Goal: Information Seeking & Learning: Learn about a topic

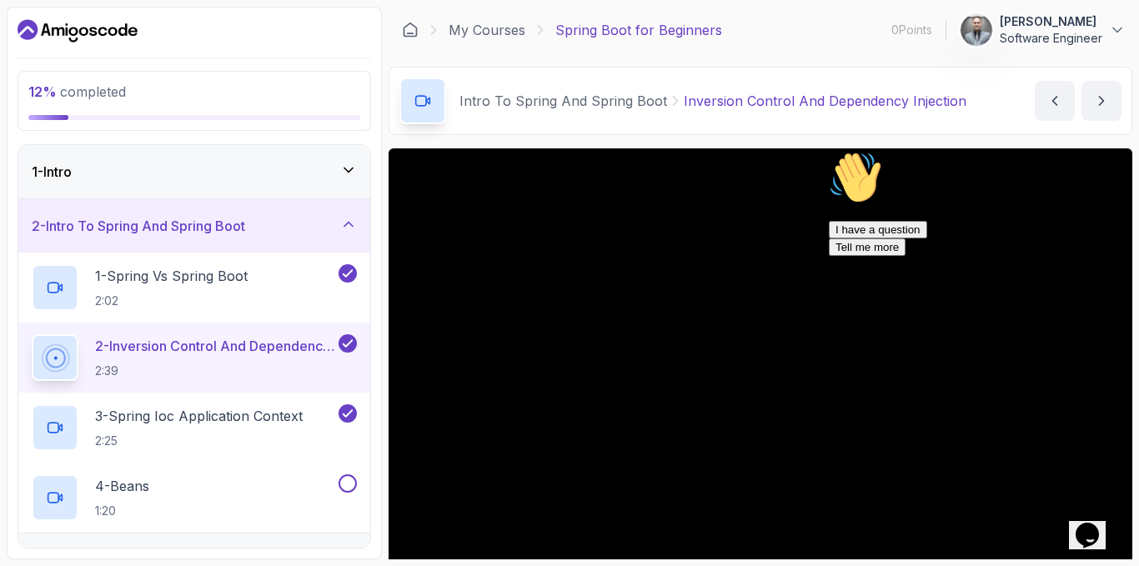
scroll to position [123, 0]
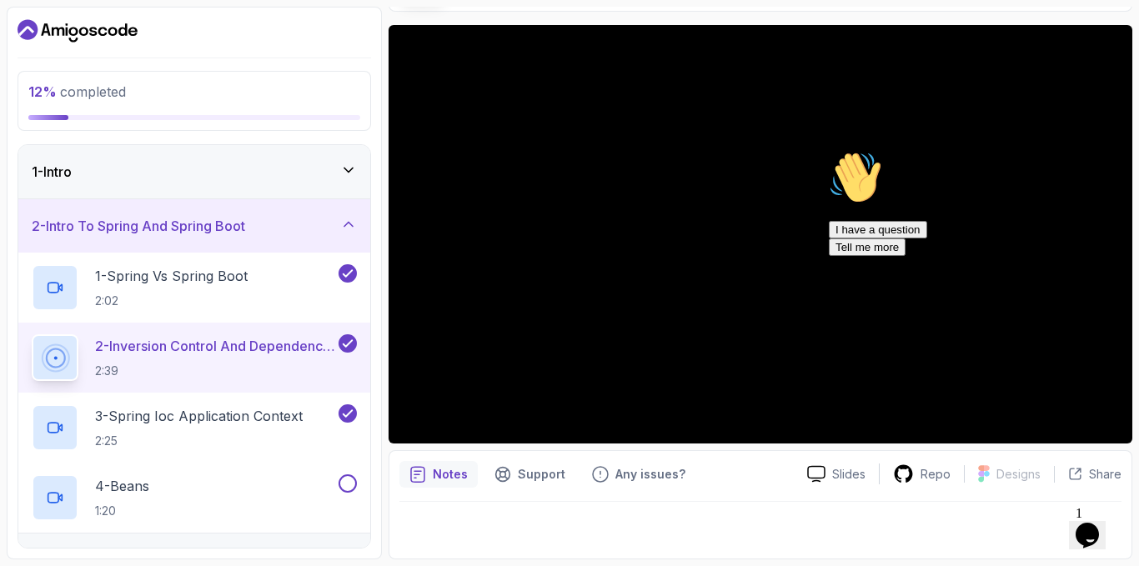
click at [692, 524] on div at bounding box center [760, 525] width 722 height 47
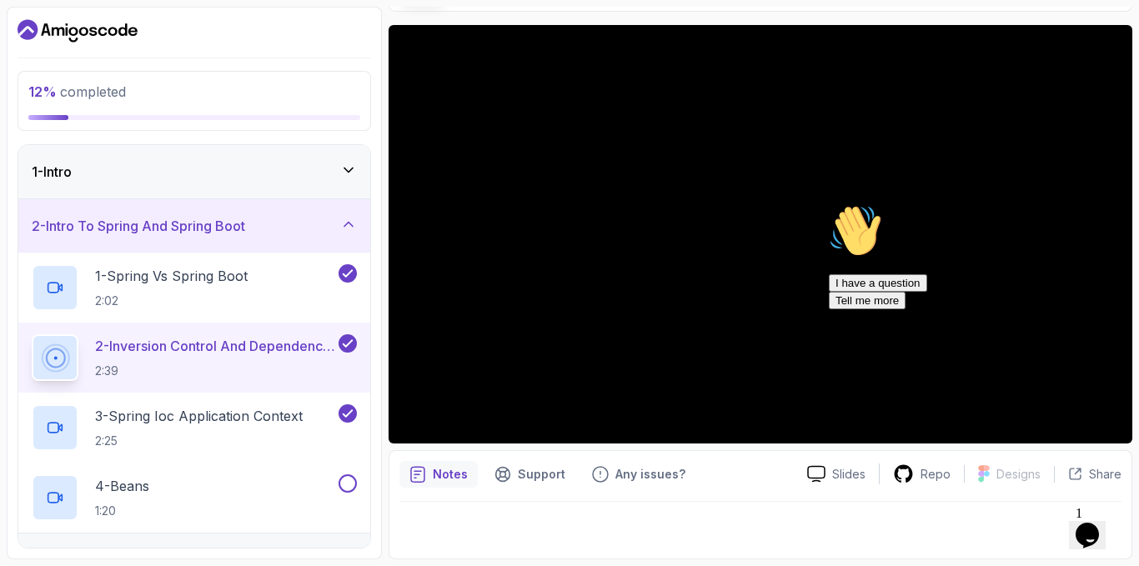
click at [828, 258] on div "Hi! How can we help? I have a question Tell me more" at bounding box center [978, 256] width 300 height 105
click at [828, 237] on div "Hi! How can we help? I have a question Tell me more" at bounding box center [978, 256] width 300 height 105
click at [828, 309] on div "Hi! How can we help? I have a question Tell me more" at bounding box center [978, 256] width 300 height 105
click at [205, 418] on p "3 - Spring Ioc Application Context" at bounding box center [199, 416] width 208 height 20
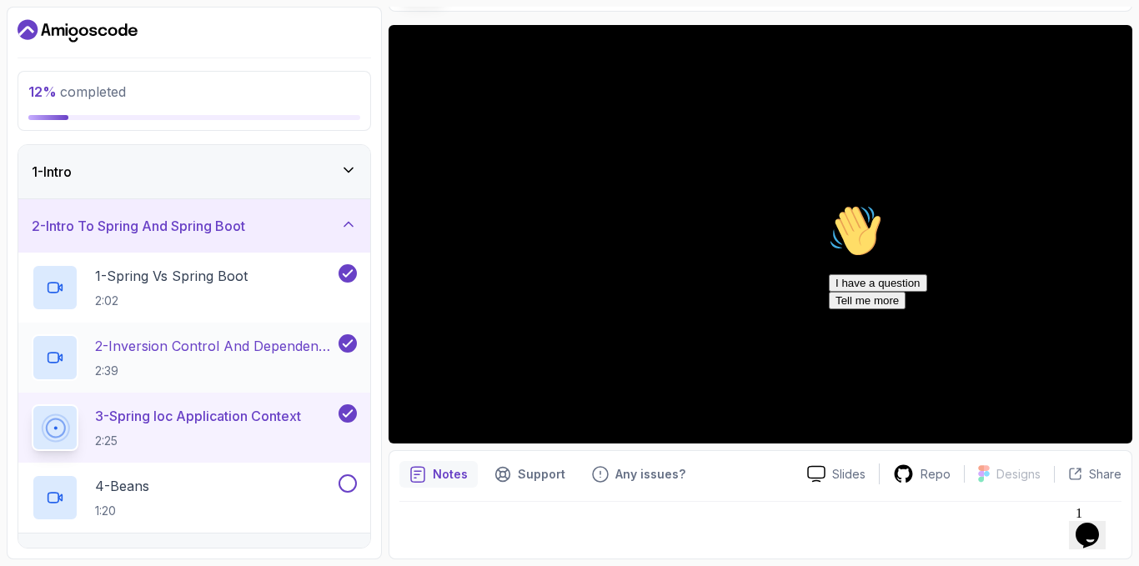
click at [210, 358] on h2 "2 - Inversion Control And Dependency Injection 2:39" at bounding box center [215, 357] width 240 height 43
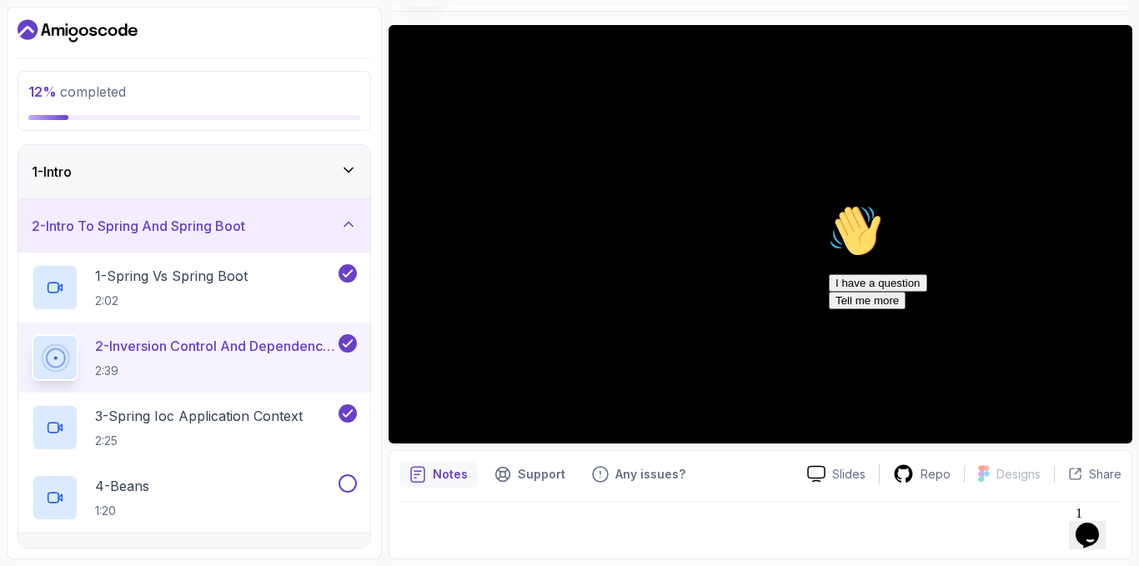
click at [1100, 309] on div "Hi! How can we help? I have a question Tell me more" at bounding box center [978, 256] width 300 height 105
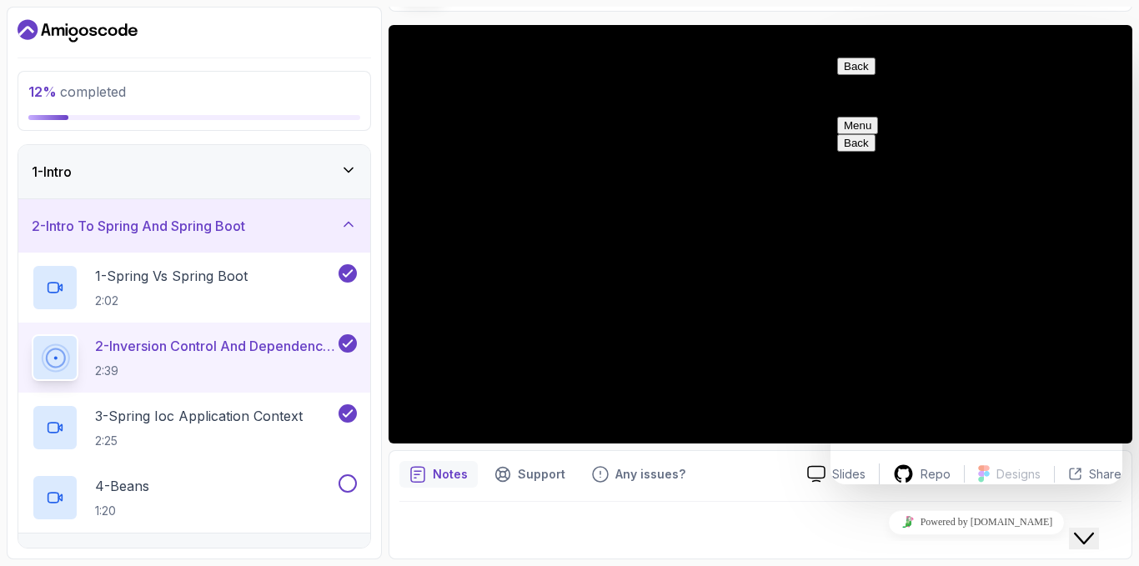
click at [1096, 528] on button "Close Chat This icon closes the chat window." at bounding box center [1084, 539] width 30 height 22
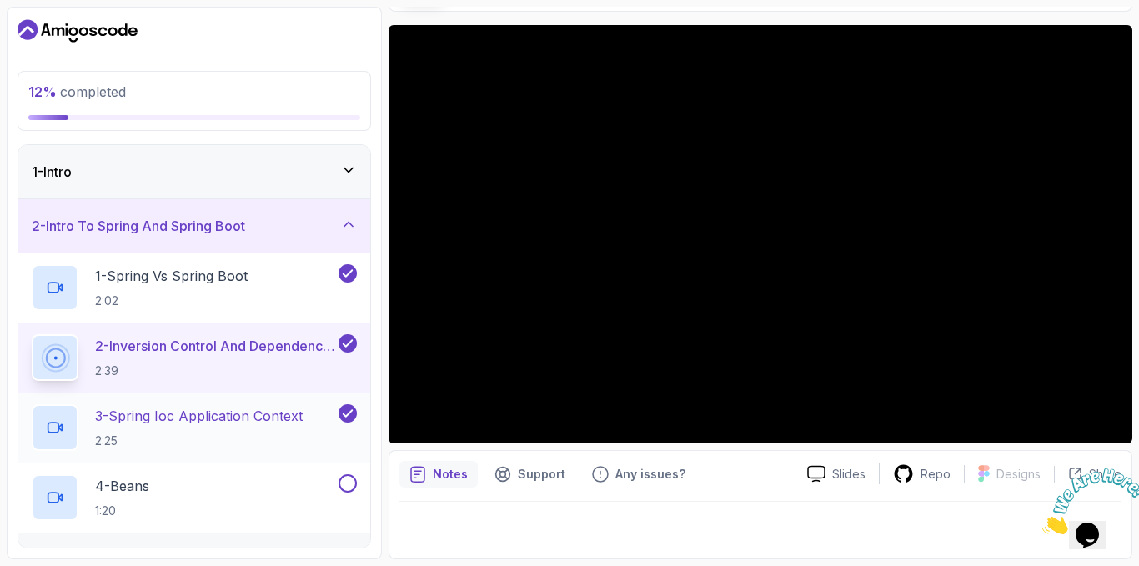
click at [175, 417] on p "3 - Spring Ioc Application Context" at bounding box center [199, 416] width 208 height 20
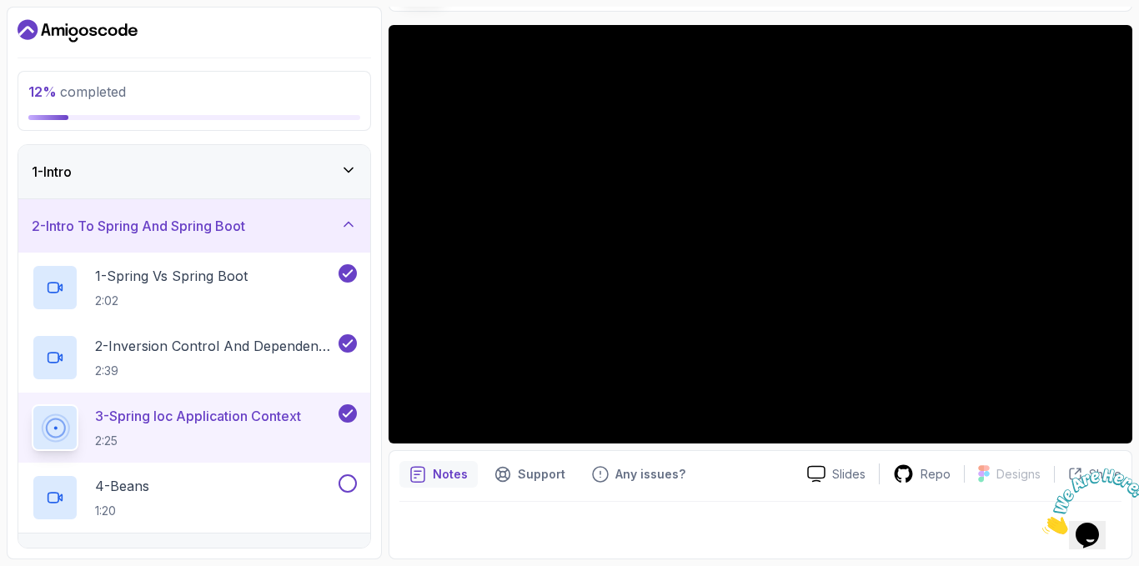
click at [32, 404] on button "3 - Spring Ioc Application Context 2:25" at bounding box center [194, 427] width 325 height 47
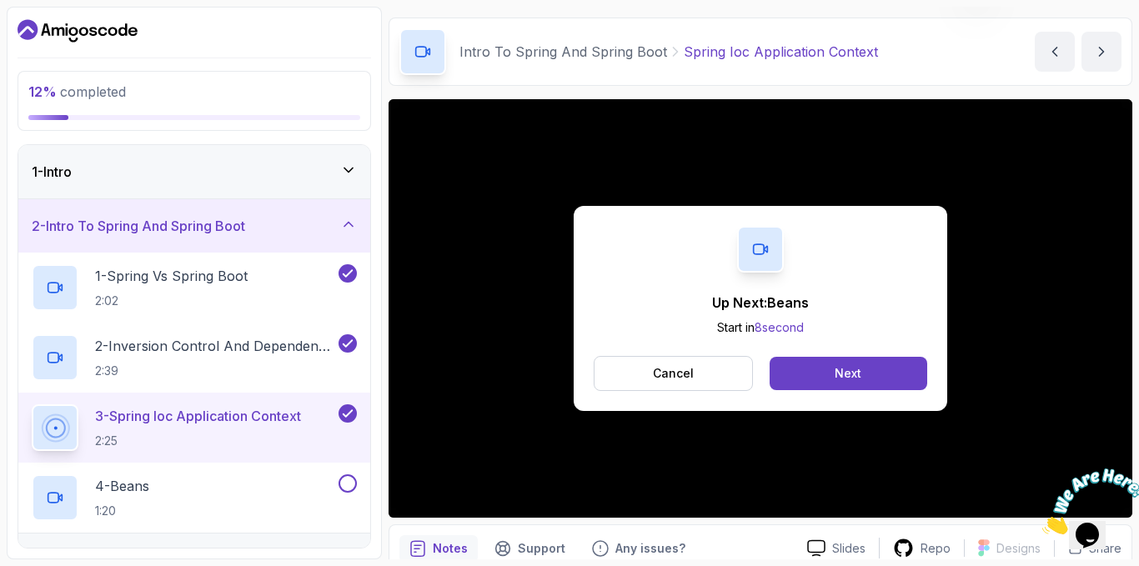
scroll to position [123, 0]
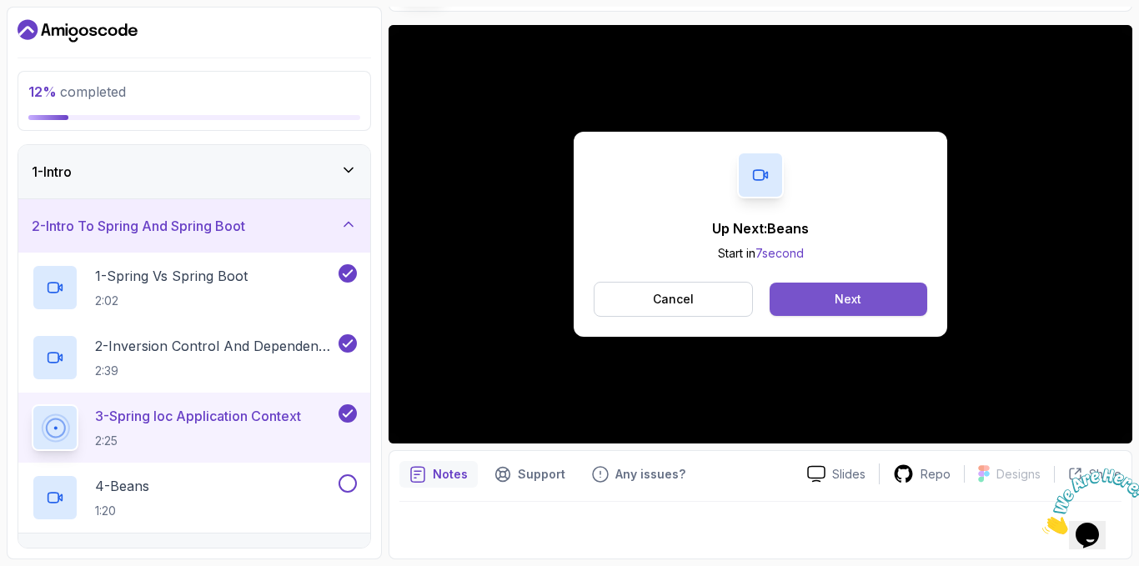
click at [854, 293] on div "Next" at bounding box center [847, 299] width 27 height 17
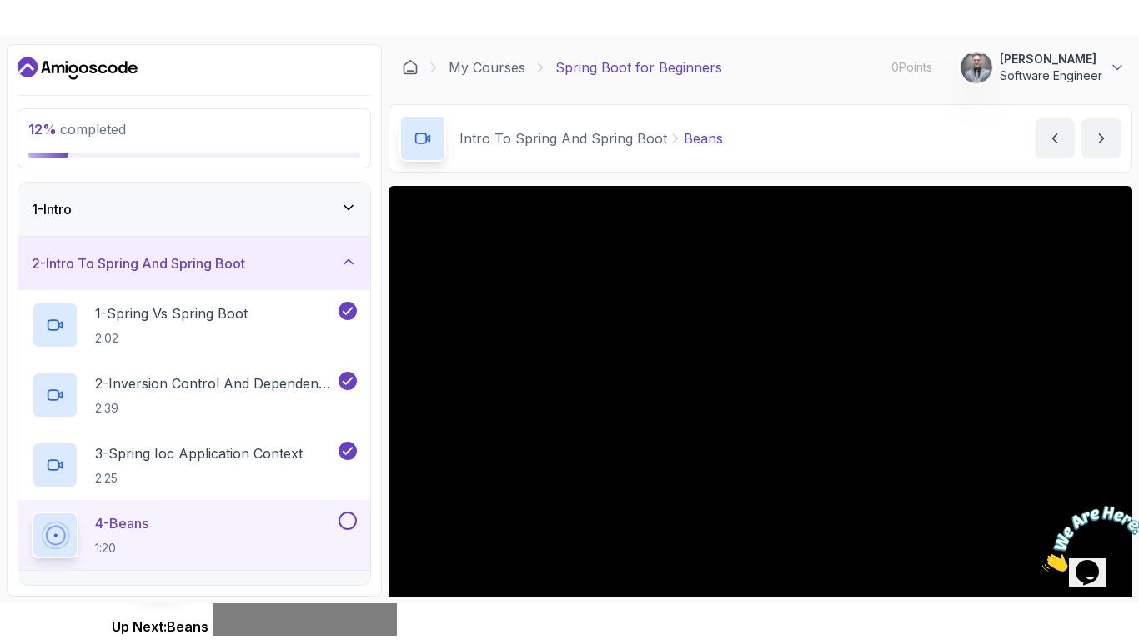
scroll to position [83, 0]
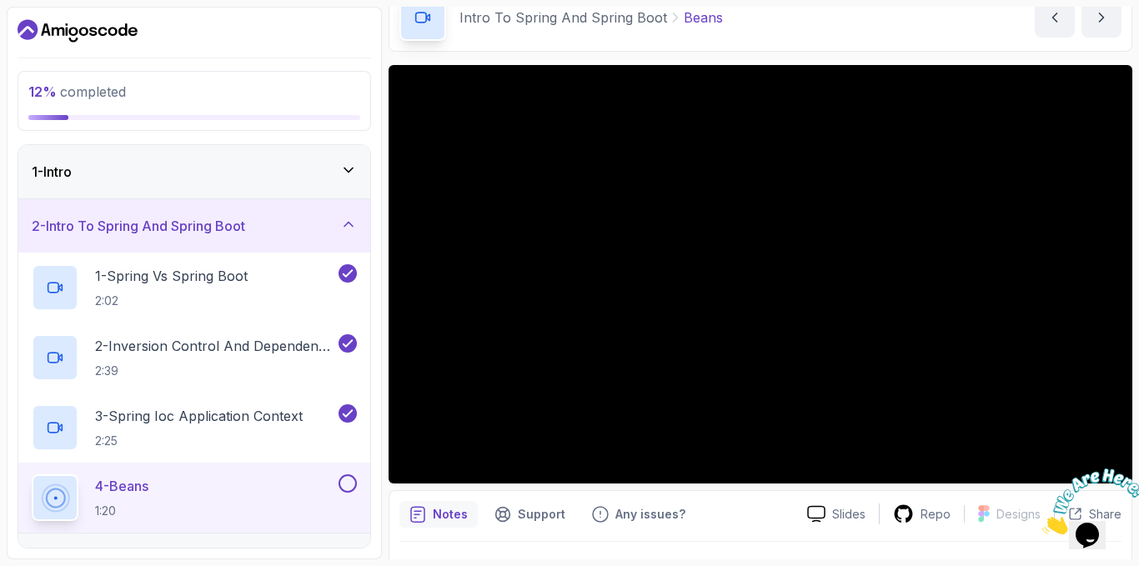
click at [1094, 468] on div at bounding box center [1087, 501] width 90 height 66
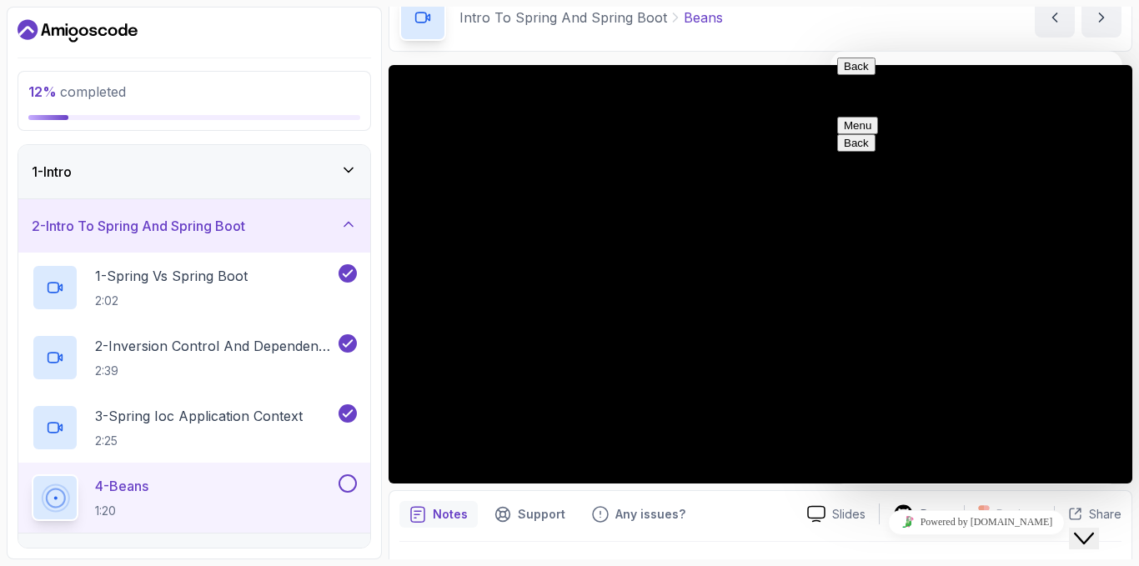
click at [1093, 536] on button "Close Chat This icon closes the chat window." at bounding box center [1084, 539] width 30 height 22
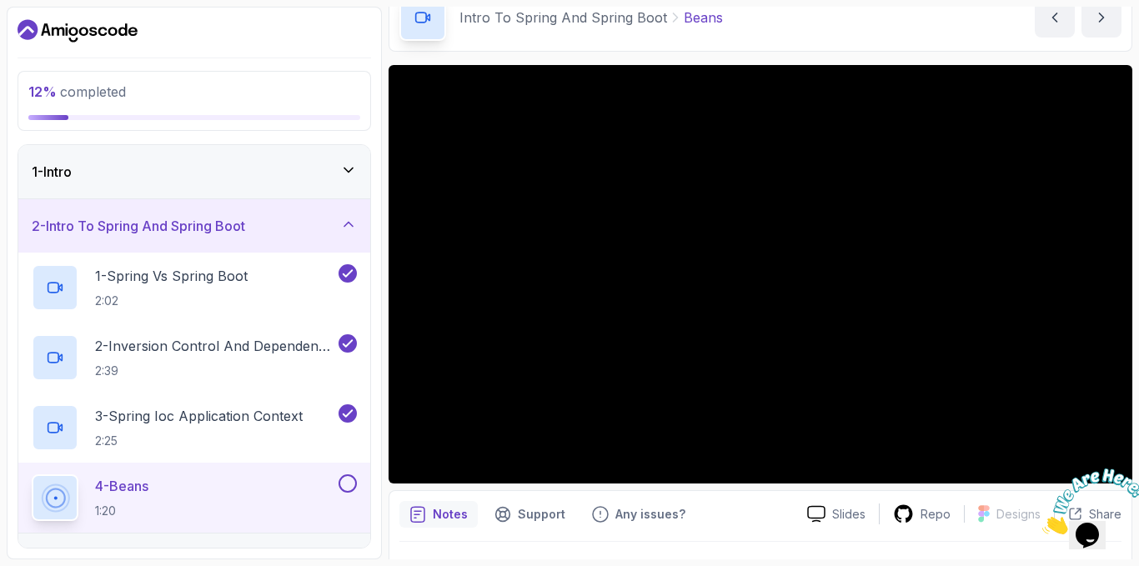
click at [1084, 468] on div at bounding box center [1087, 501] width 90 height 66
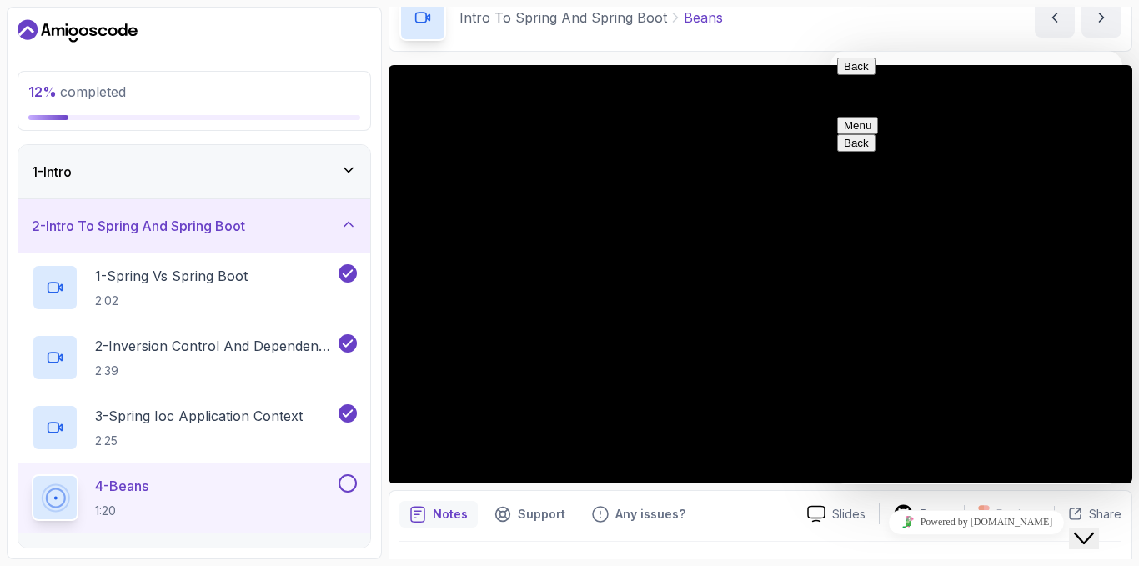
click at [1089, 528] on icon "Close Chat This icon closes the chat window." at bounding box center [1084, 538] width 20 height 20
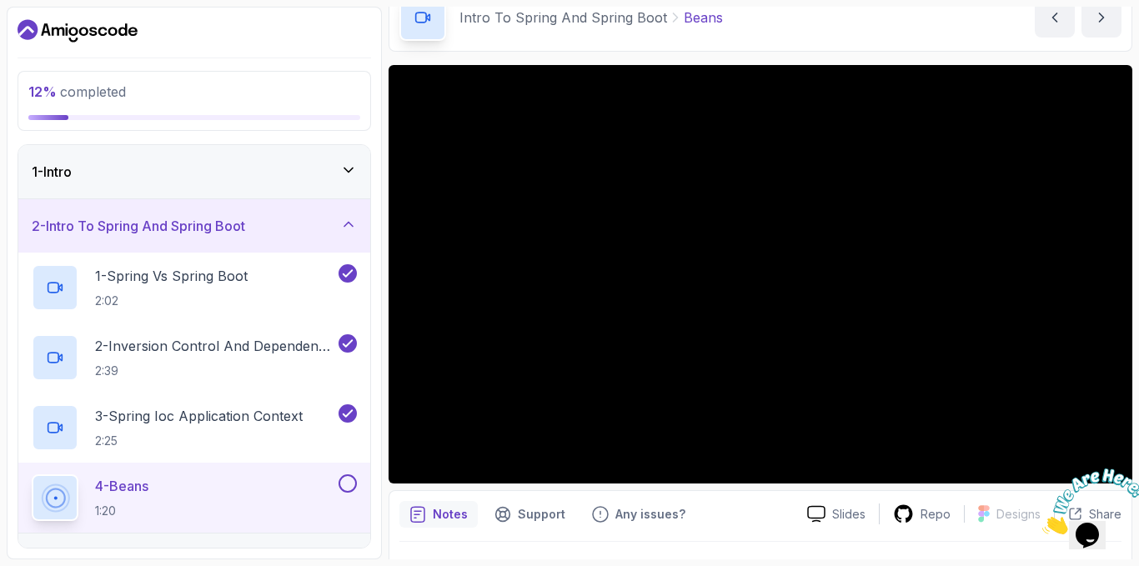
click at [1082, 468] on div at bounding box center [1087, 501] width 90 height 66
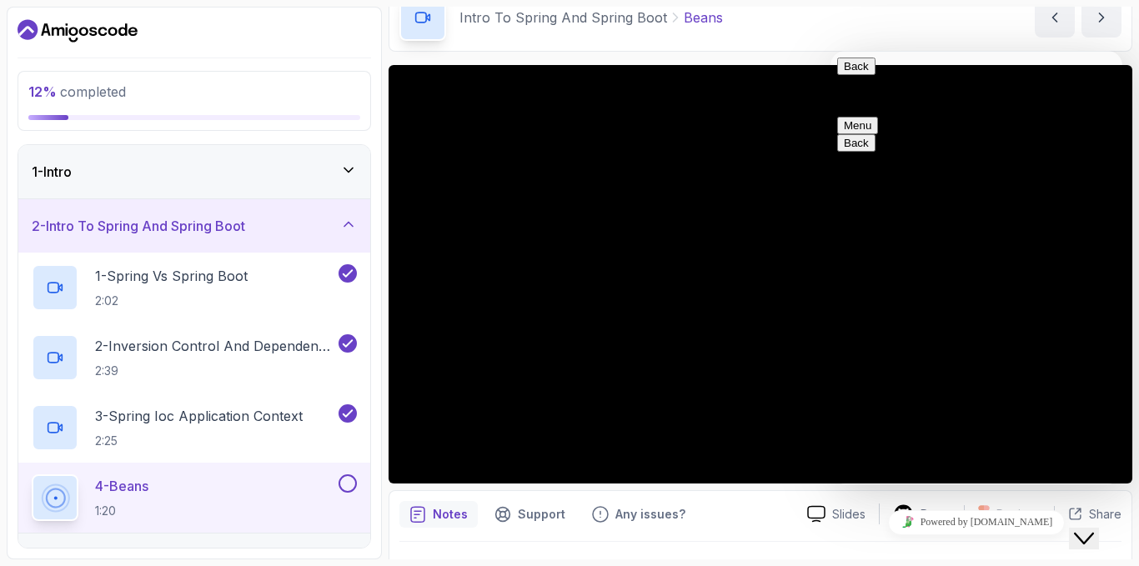
click at [1084, 530] on icon "Close Chat This icon closes the chat window." at bounding box center [1084, 538] width 20 height 20
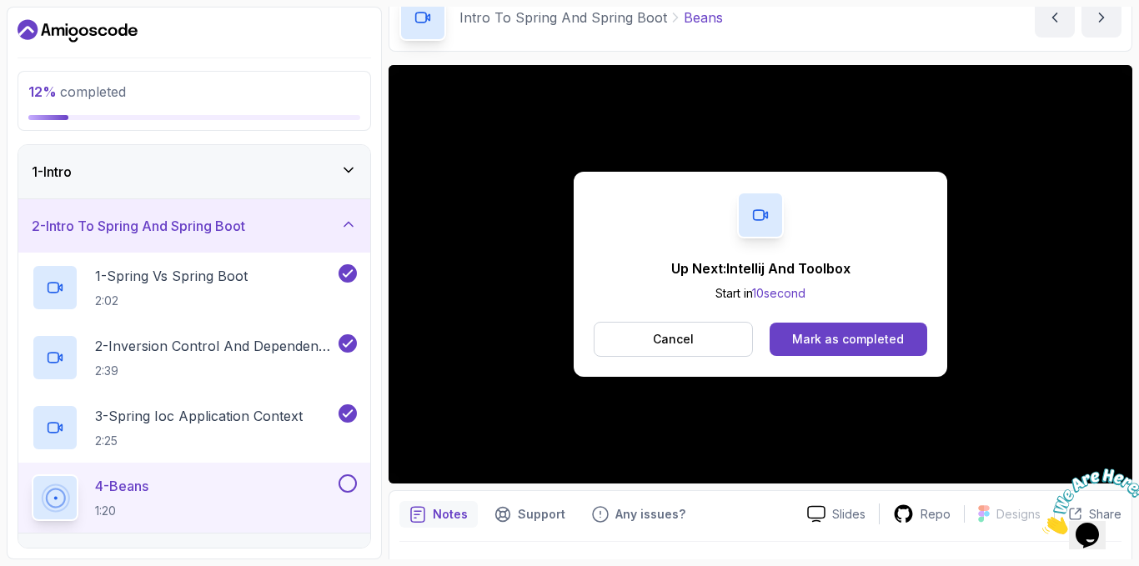
click at [628, 314] on div "Up Next: Intellij And Toolbox Start in 10 second Cancel Mark as completed" at bounding box center [759, 274] width 373 height 205
click at [823, 339] on div "Mark as completed" at bounding box center [848, 339] width 112 height 17
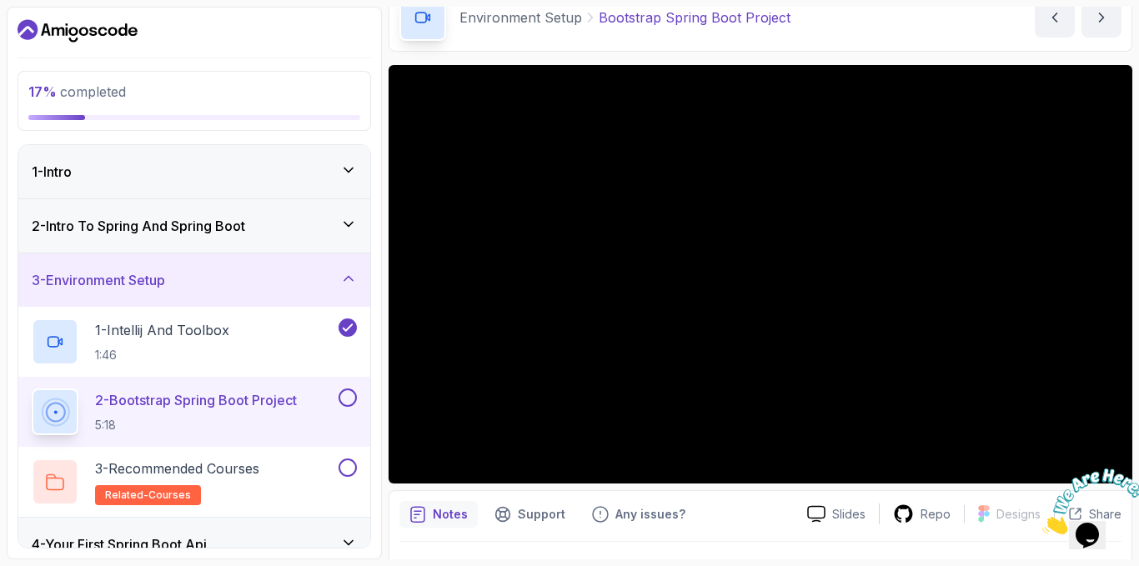
click at [1113, 468] on div at bounding box center [1087, 501] width 90 height 66
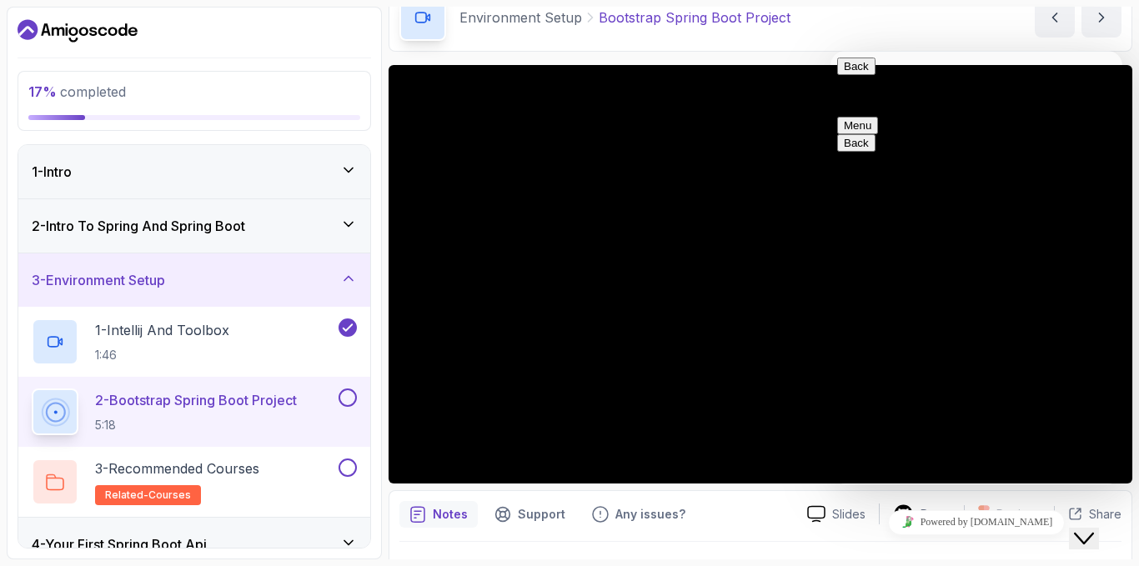
click at [1074, 528] on div "Close Chat This icon closes the chat window." at bounding box center [1084, 538] width 20 height 20
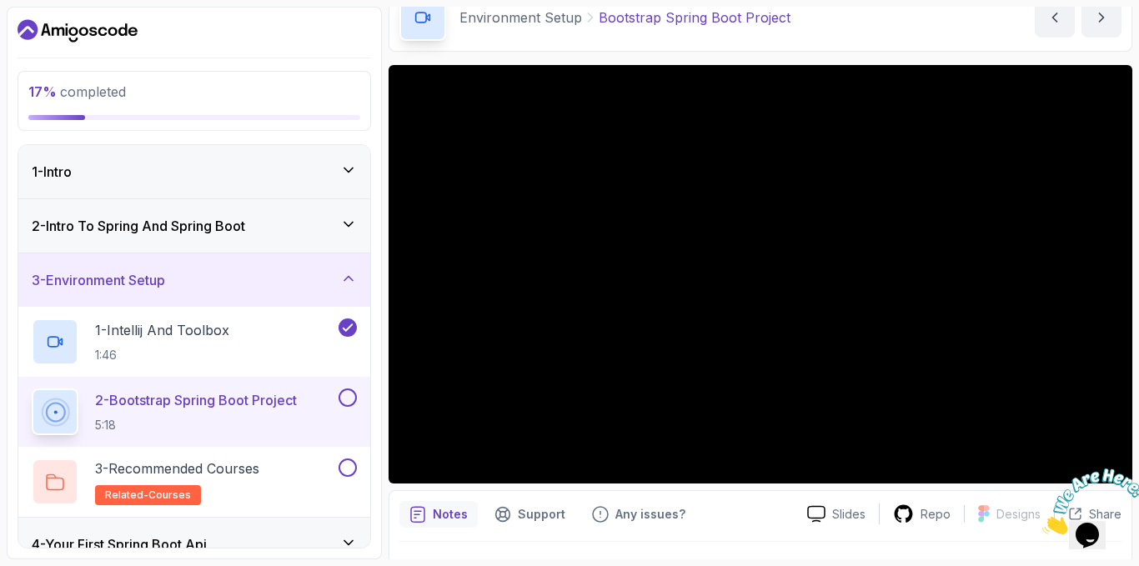
click at [1108, 468] on div at bounding box center [1087, 501] width 90 height 66
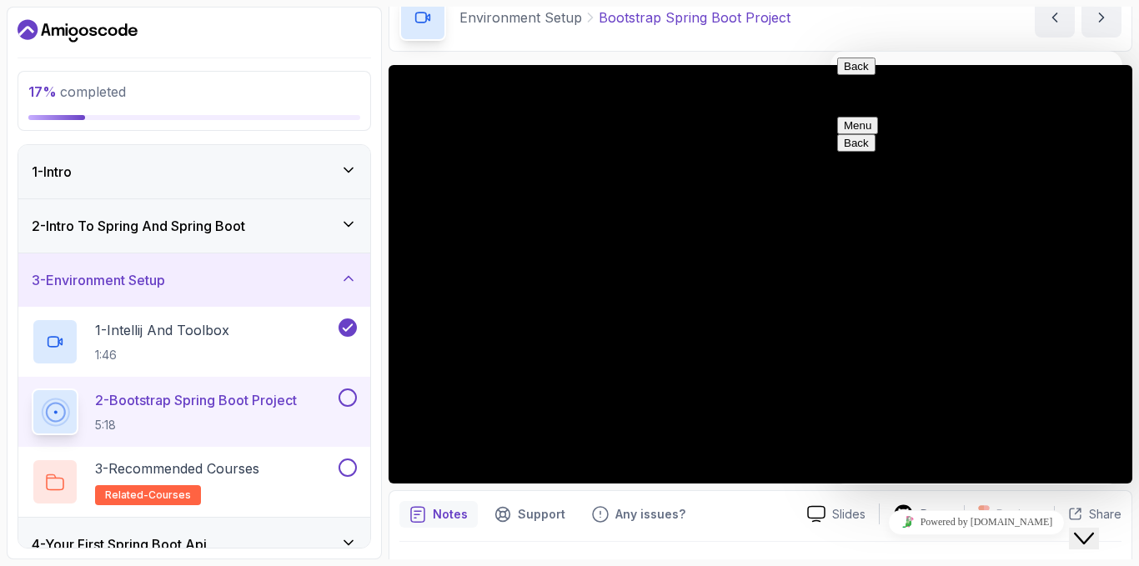
click at [1088, 528] on icon "Close Chat This icon closes the chat window." at bounding box center [1084, 538] width 20 height 20
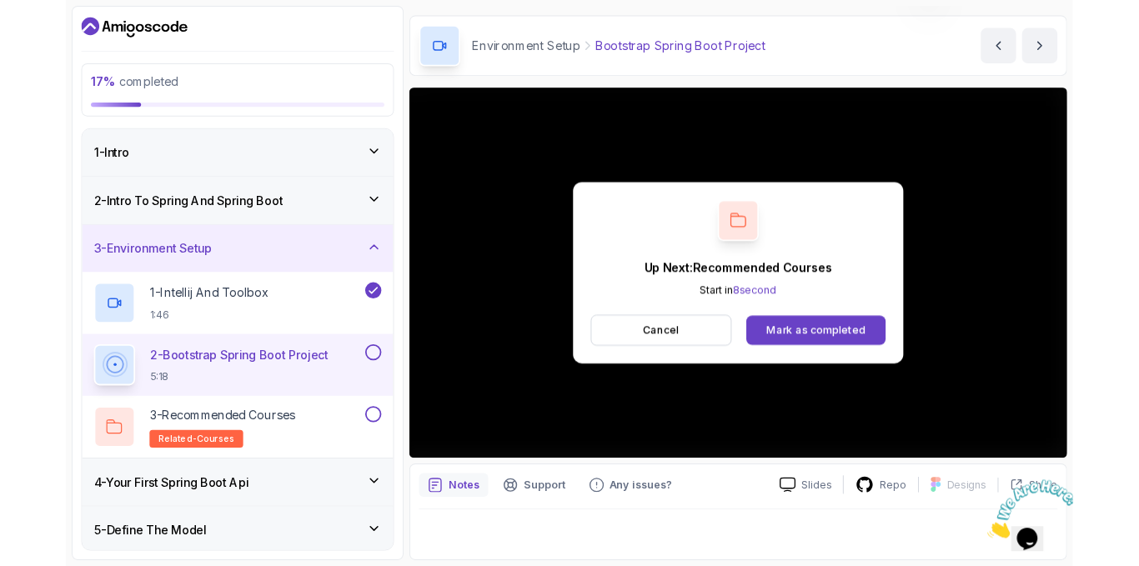
scroll to position [83, 0]
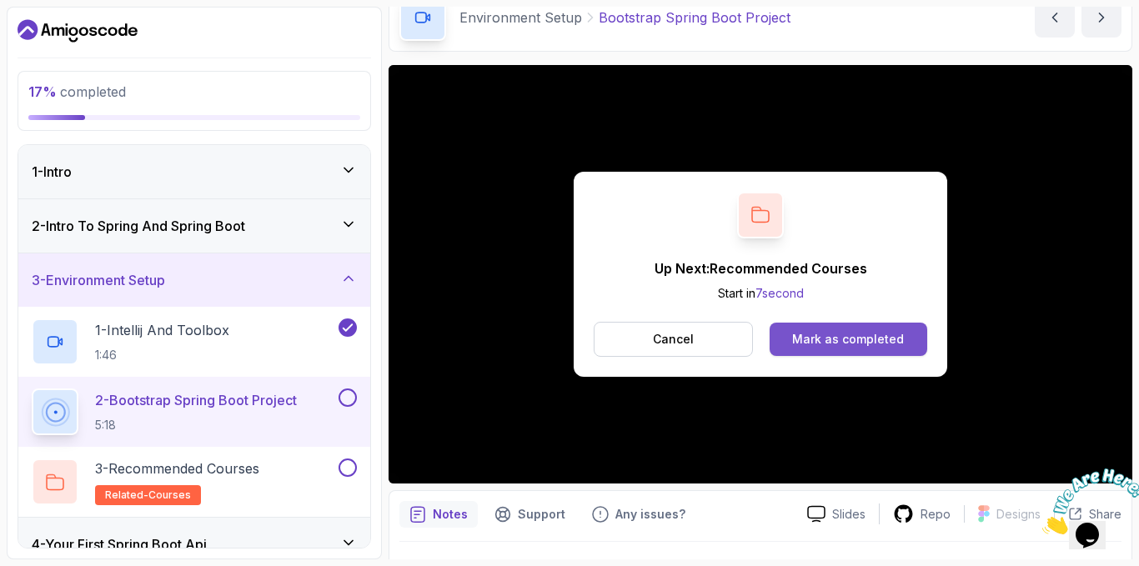
click at [875, 341] on div "Mark as completed" at bounding box center [848, 339] width 112 height 17
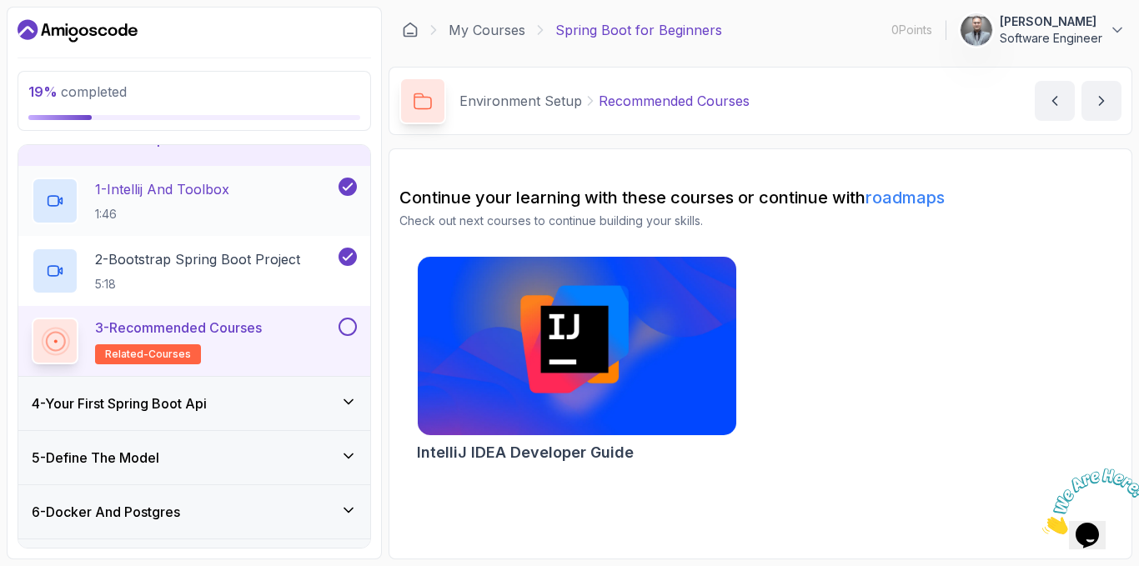
scroll to position [167, 0]
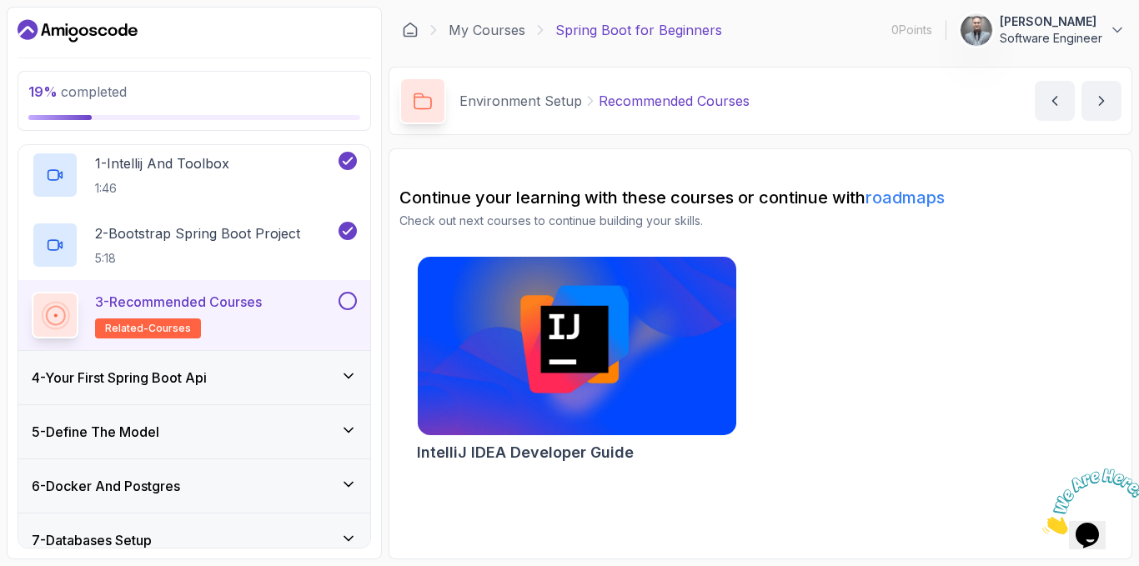
click at [343, 304] on button at bounding box center [347, 301] width 18 height 18
click at [124, 378] on h3 "4 - Your First Spring Boot Api" at bounding box center [119, 378] width 175 height 20
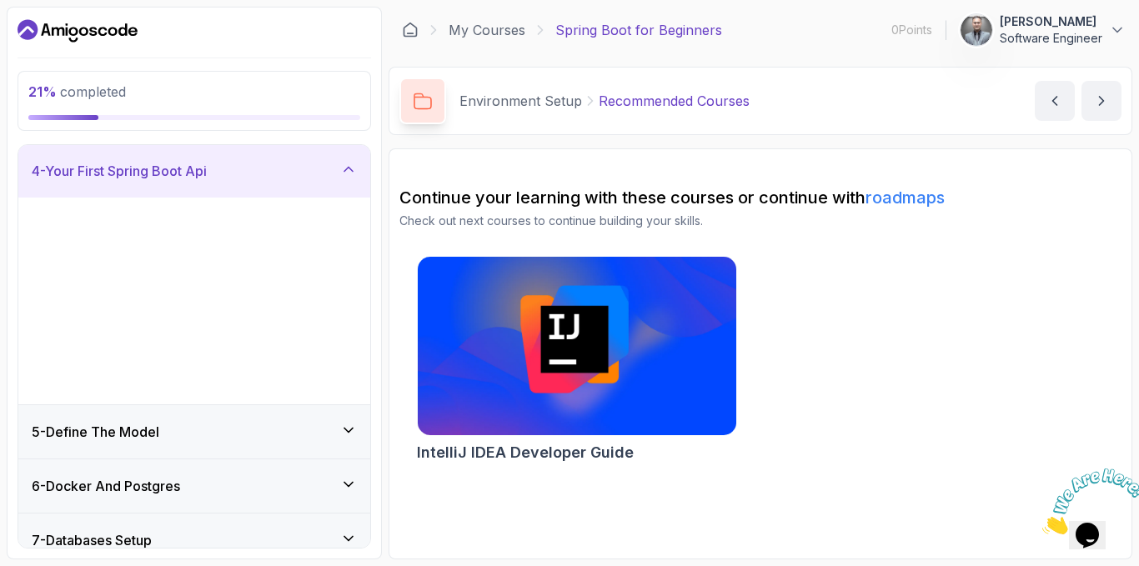
scroll to position [164, 0]
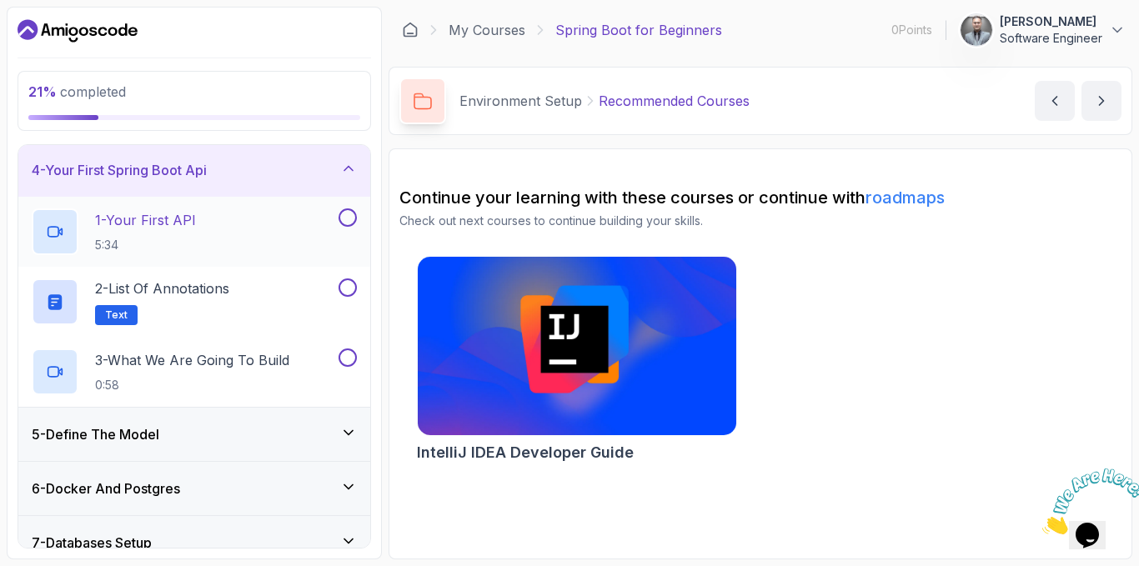
click at [146, 227] on p "1 - Your First API" at bounding box center [145, 220] width 101 height 20
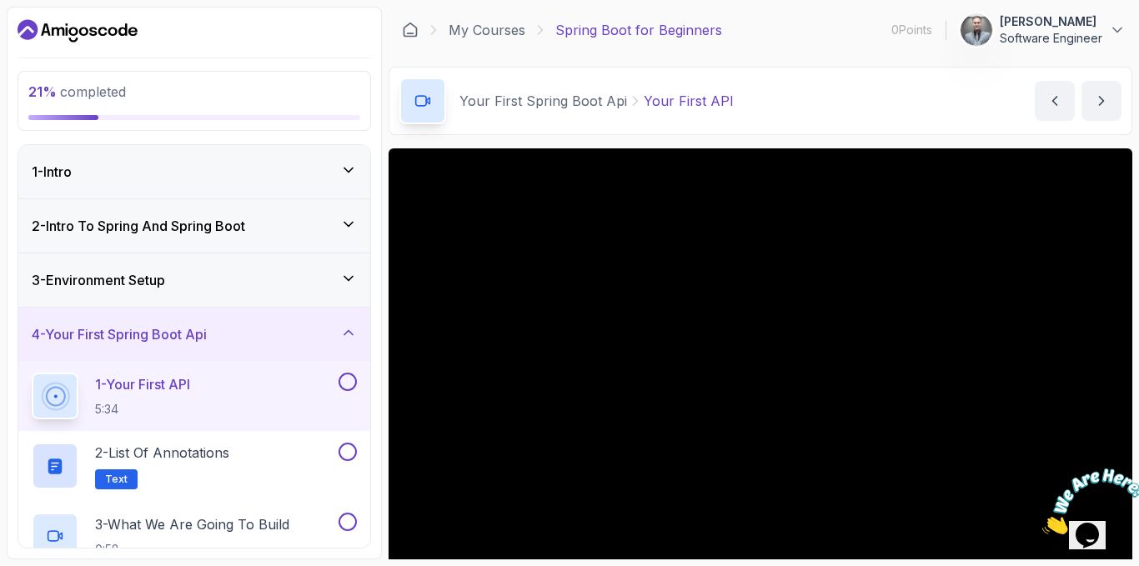
click at [181, 280] on div "3 - Environment Setup" at bounding box center [194, 280] width 325 height 20
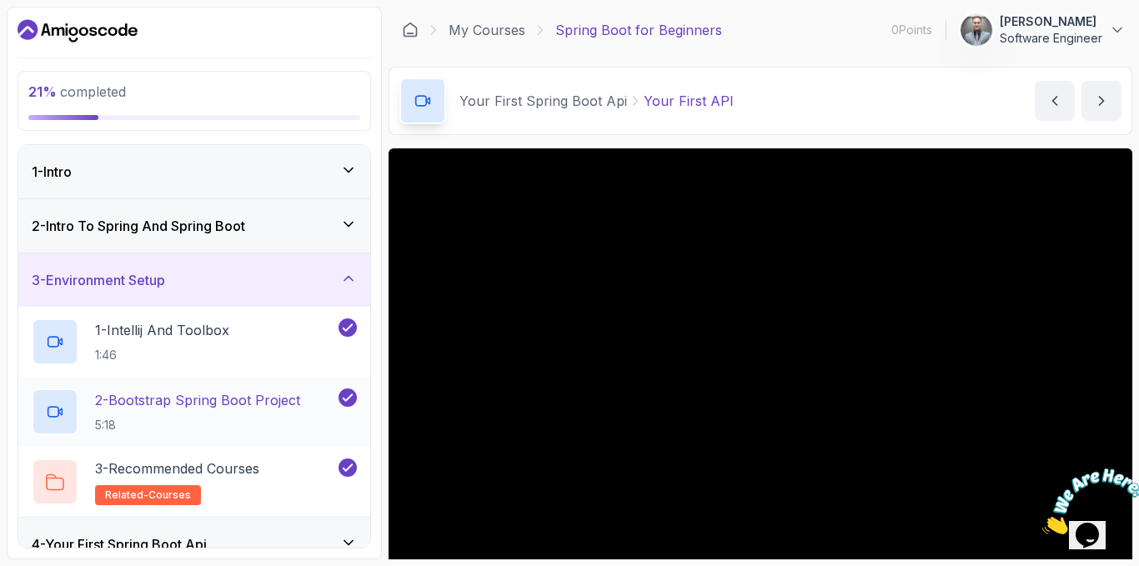
click at [202, 410] on p "2 - Bootstrap Spring Boot Project" at bounding box center [197, 400] width 205 height 20
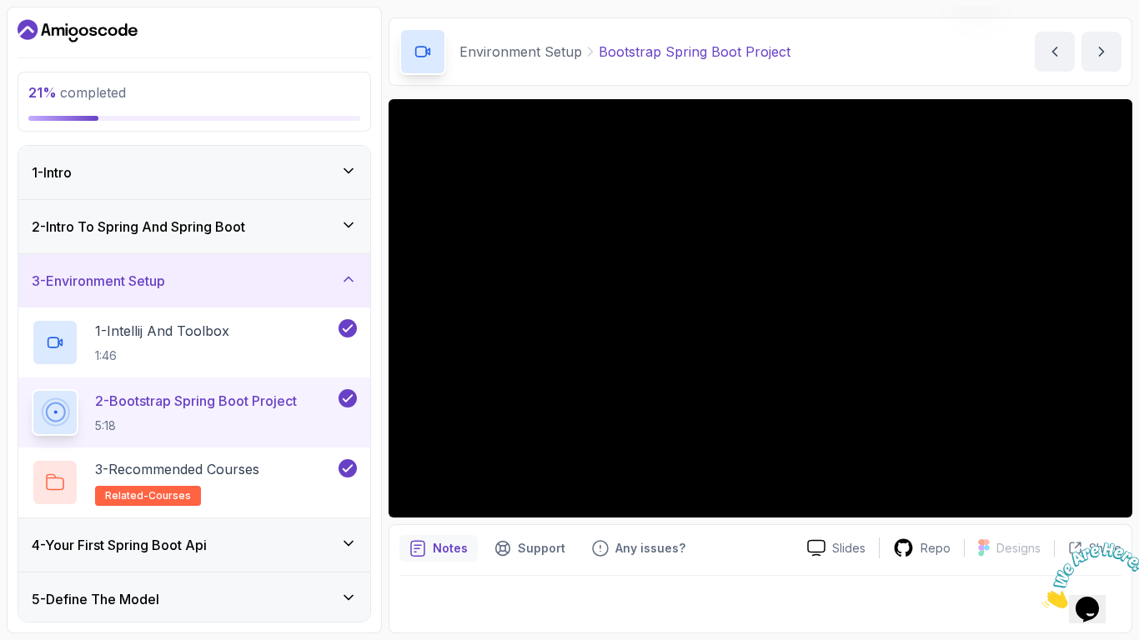
scroll to position [49, 0]
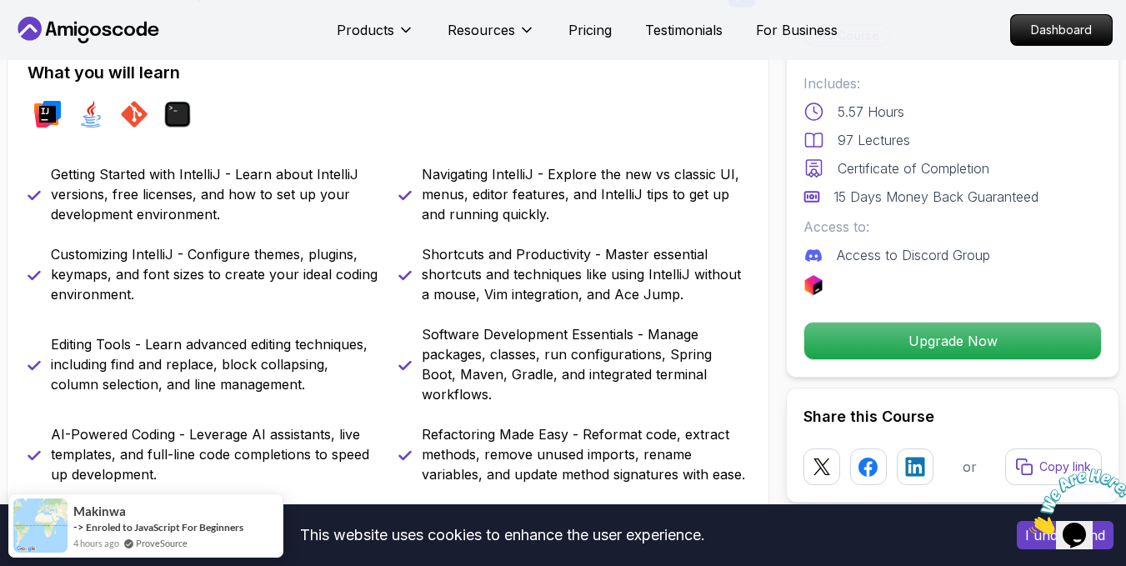
scroll to position [917, 0]
